Goal: Transaction & Acquisition: Purchase product/service

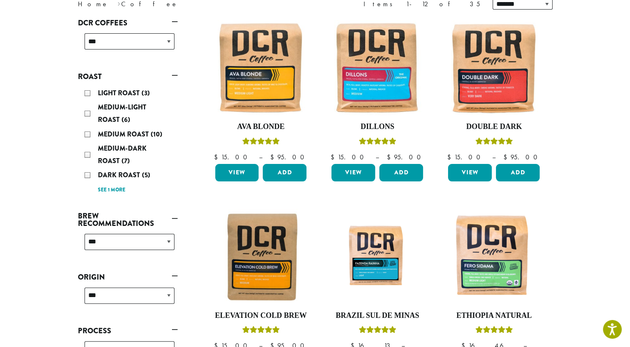
scroll to position [42, 0]
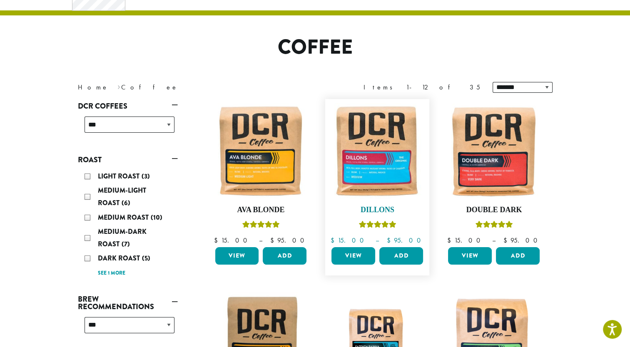
click at [370, 157] on img at bounding box center [377, 151] width 96 height 96
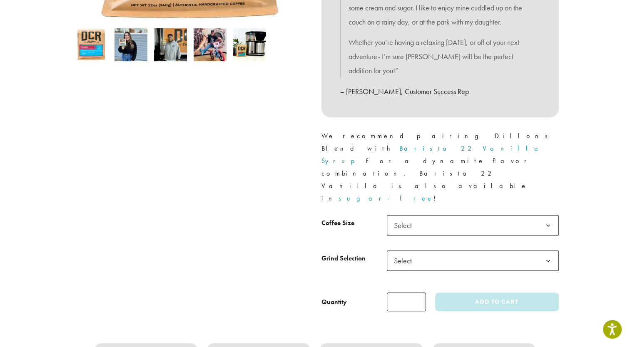
scroll to position [291, 0]
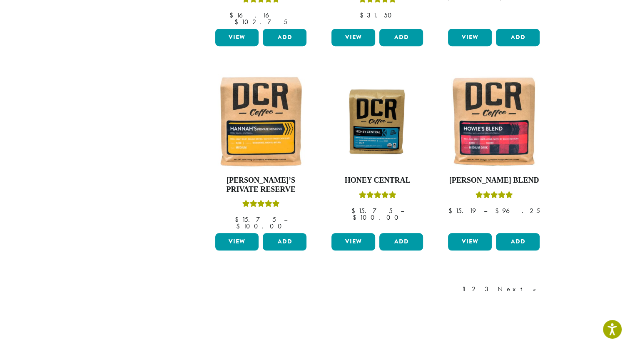
scroll to position [666, 0]
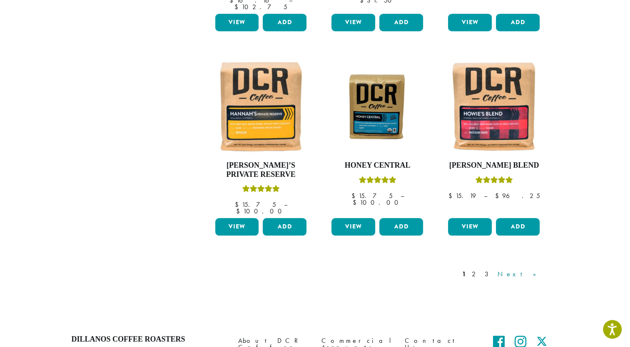
click at [533, 269] on link "Next »" at bounding box center [520, 274] width 48 height 10
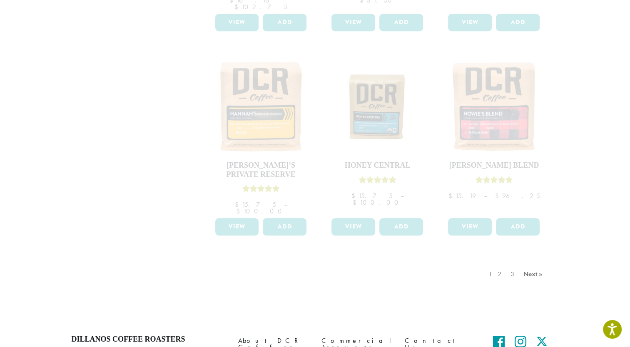
click at [528, 263] on div "1 2 3 Next »" at bounding box center [516, 282] width 60 height 39
click at [496, 263] on div "1 2 3 Next »" at bounding box center [516, 282] width 60 height 39
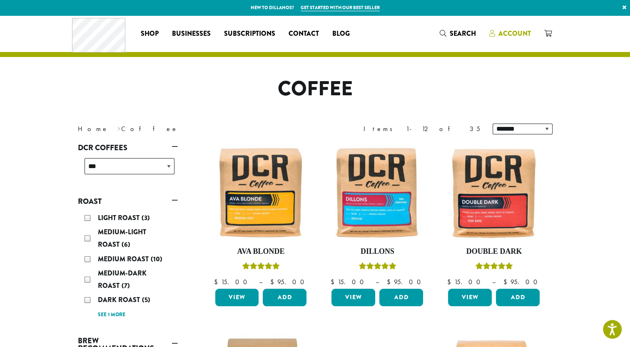
click at [509, 30] on span "Account" at bounding box center [514, 34] width 32 height 10
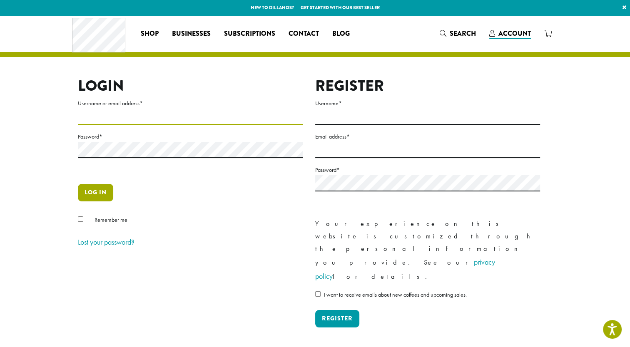
type input "**********"
click at [92, 191] on button "Log in" at bounding box center [95, 192] width 35 height 17
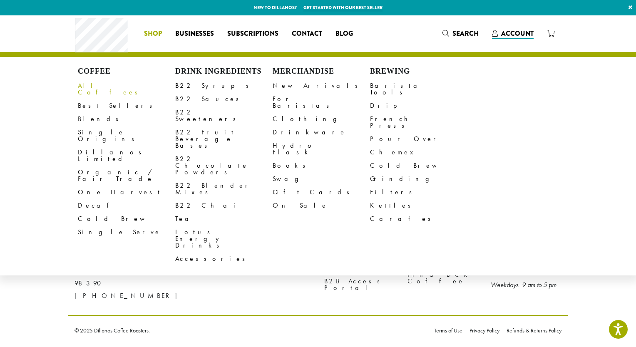
click at [95, 86] on link "All Coffees" at bounding box center [126, 89] width 97 height 20
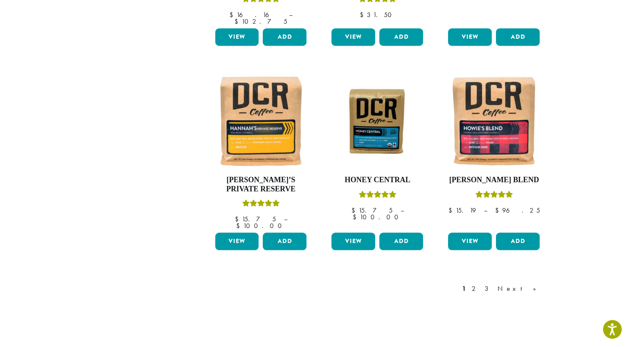
scroll to position [666, 0]
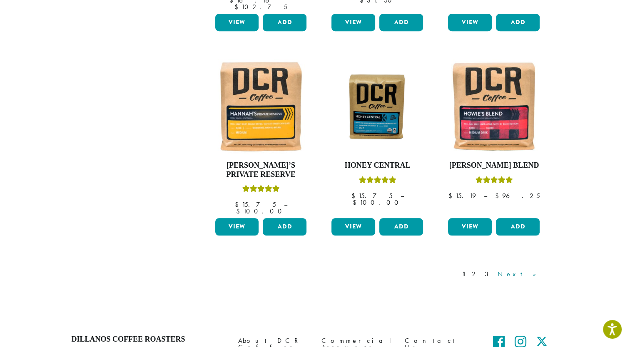
click at [531, 269] on link "Next »" at bounding box center [520, 274] width 48 height 10
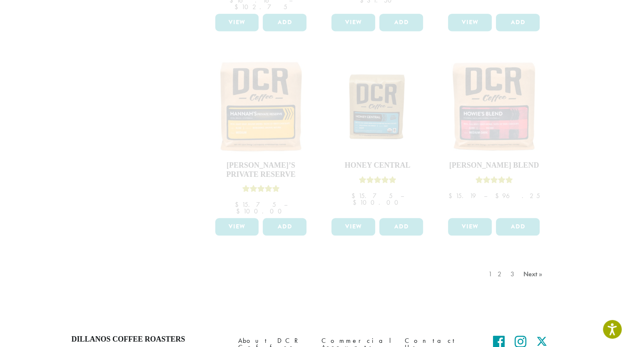
click at [526, 263] on div "1 2 3 Next »" at bounding box center [516, 282] width 60 height 39
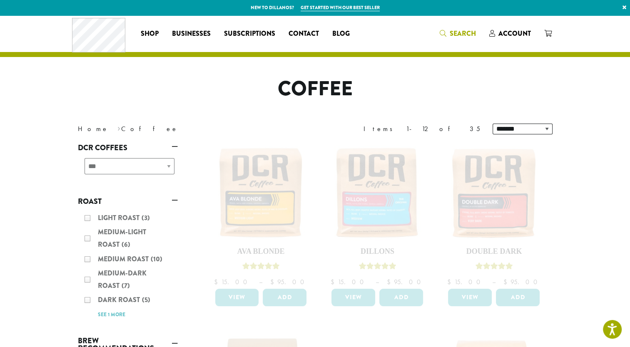
click at [467, 32] on span "Search" at bounding box center [462, 34] width 26 height 10
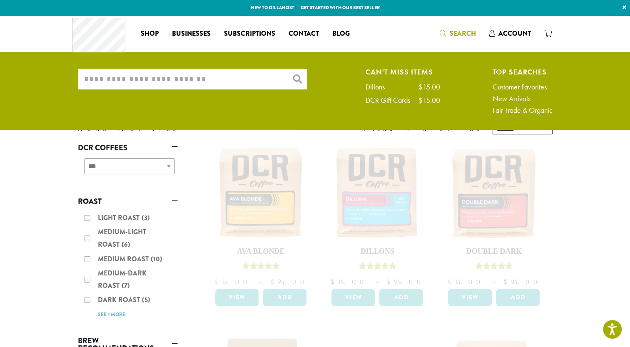
click at [175, 76] on input "What are you searching for?" at bounding box center [192, 79] width 229 height 21
type input "******"
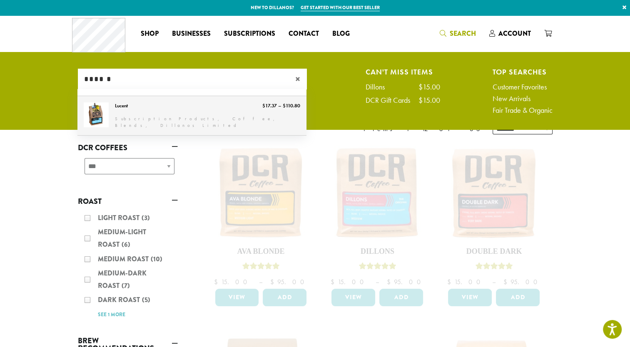
click at [118, 108] on link "Lucent" at bounding box center [191, 115] width 229 height 39
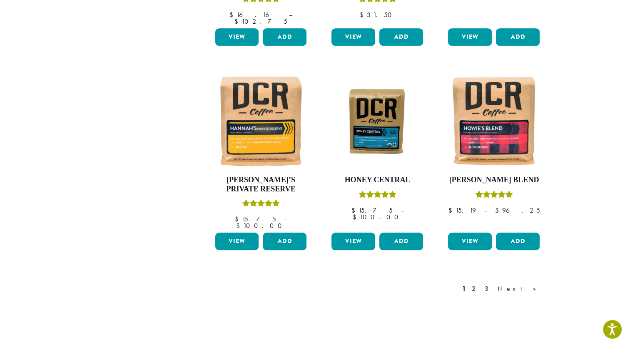
scroll to position [666, 0]
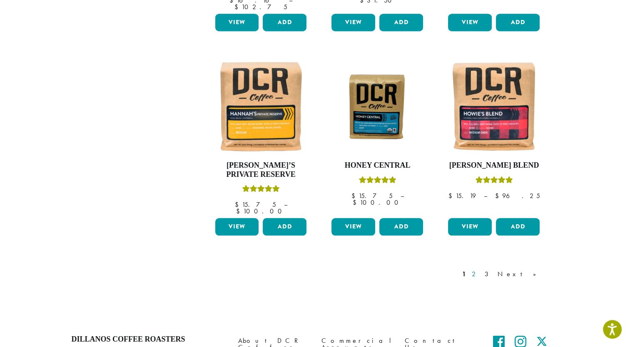
click at [480, 269] on link "2" at bounding box center [475, 274] width 10 height 10
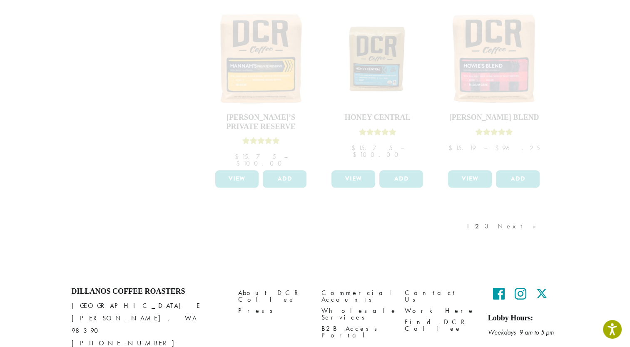
scroll to position [726, 0]
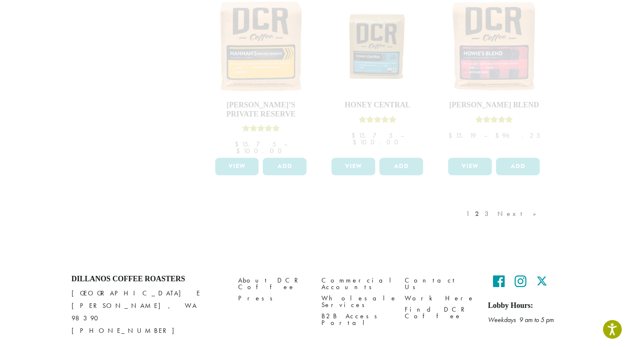
click at [530, 203] on div "1 2 3 Next »" at bounding box center [505, 222] width 82 height 39
click at [528, 203] on div "1 2 3 Next »" at bounding box center [505, 222] width 82 height 39
click at [517, 203] on div "1 2 3 Next »" at bounding box center [505, 222] width 82 height 39
click at [516, 203] on div "1 2 3 Next »" at bounding box center [505, 222] width 82 height 39
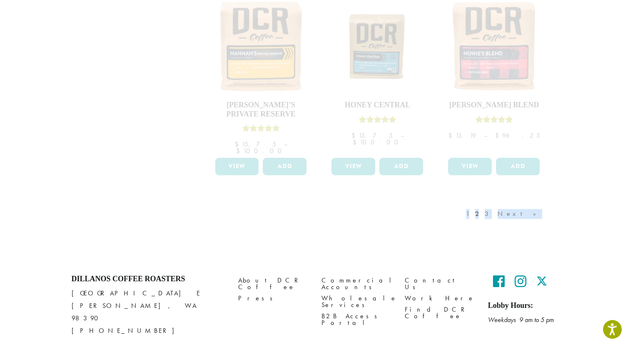
click at [516, 203] on div "1 2 3 Next »" at bounding box center [505, 222] width 82 height 39
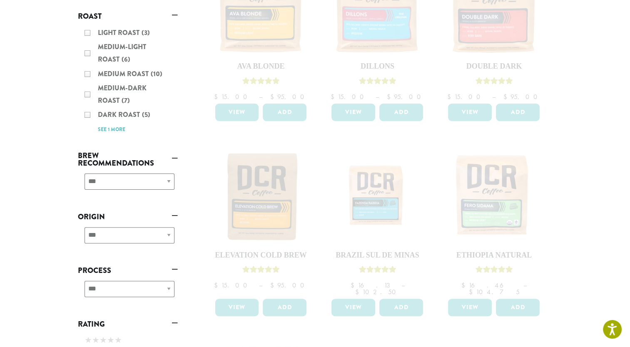
scroll to position [0, 0]
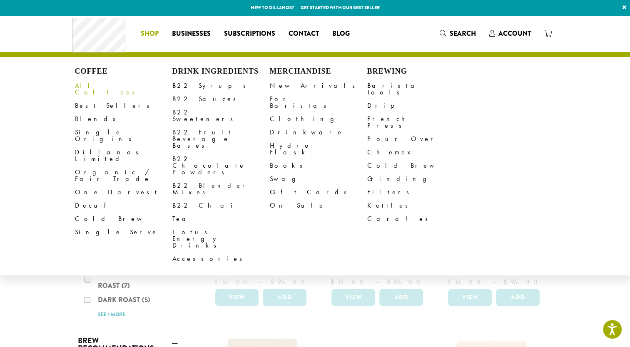
click at [88, 84] on link "All Coffees" at bounding box center [123, 89] width 97 height 20
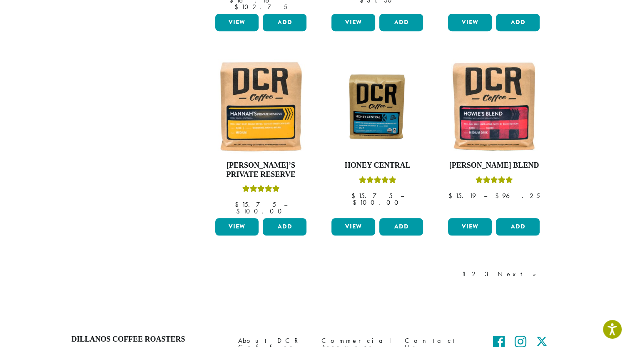
scroll to position [707, 0]
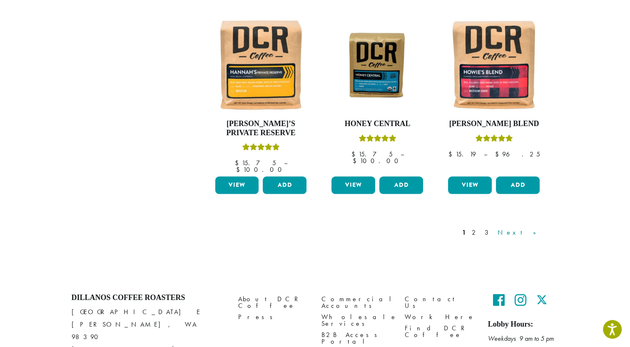
click at [531, 228] on link "Next »" at bounding box center [520, 233] width 48 height 10
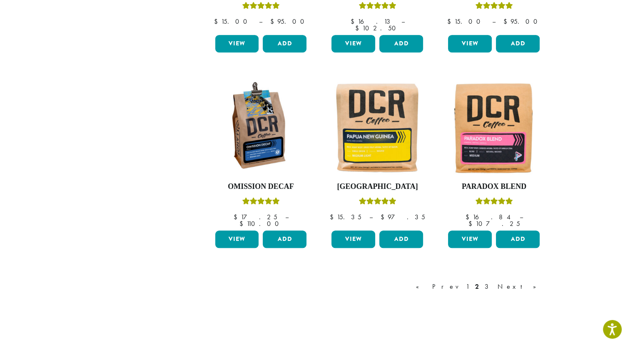
scroll to position [666, 0]
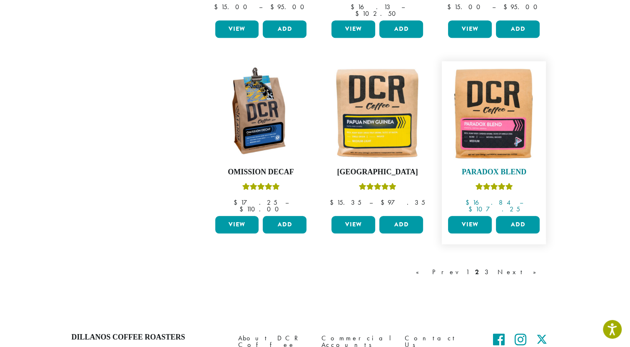
click at [499, 84] on img at bounding box center [494, 113] width 96 height 96
